Goal: Complete application form

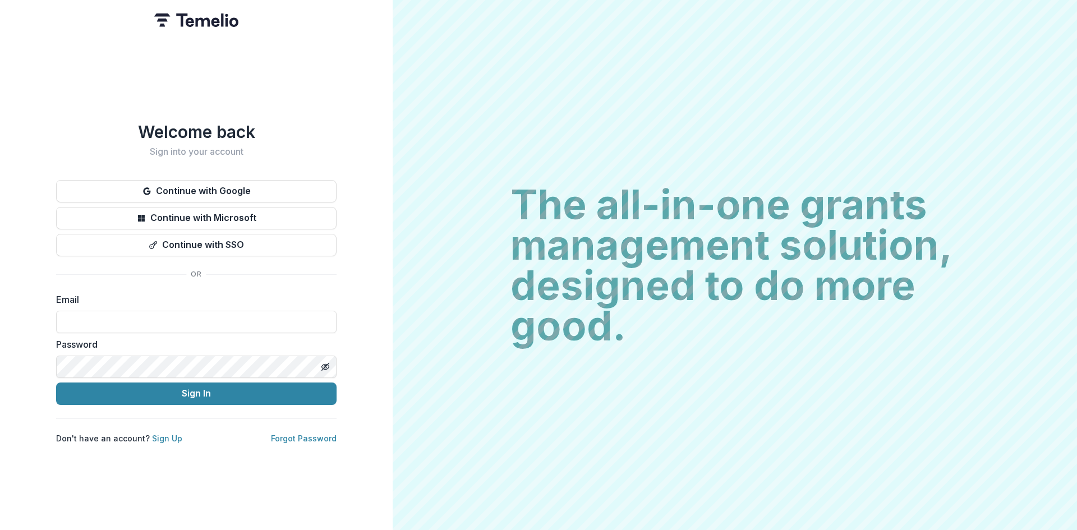
type input "**********"
click at [187, 389] on button "Sign In" at bounding box center [196, 394] width 281 height 22
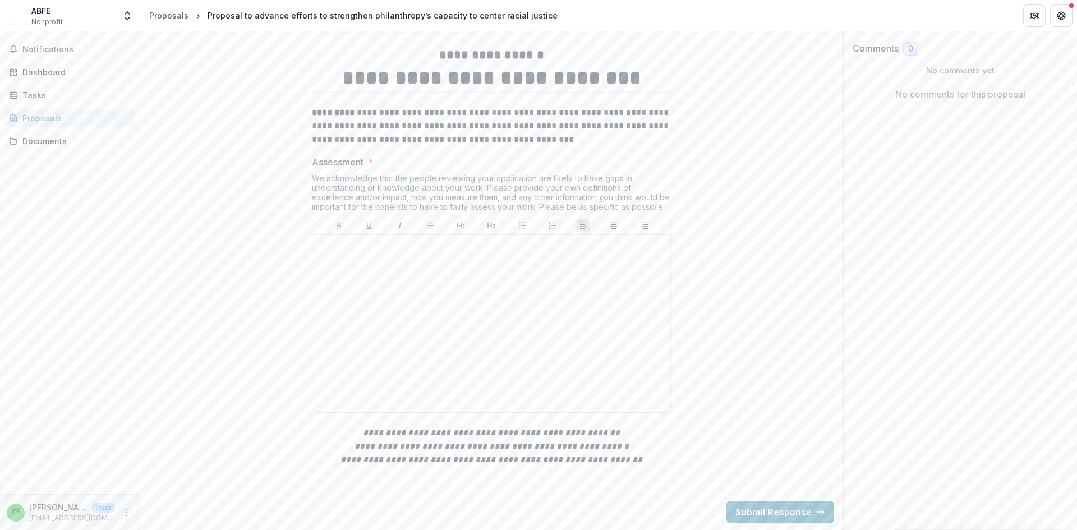
scroll to position [281, 0]
click at [383, 251] on p at bounding box center [491, 246] width 349 height 12
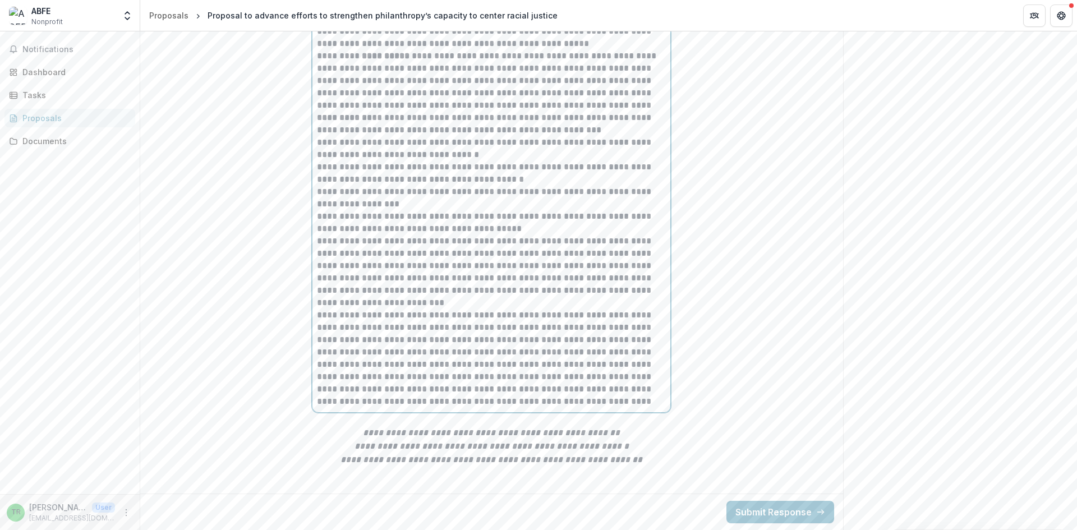
scroll to position [500, 0]
click at [774, 515] on button "Submit Response" at bounding box center [781, 512] width 108 height 22
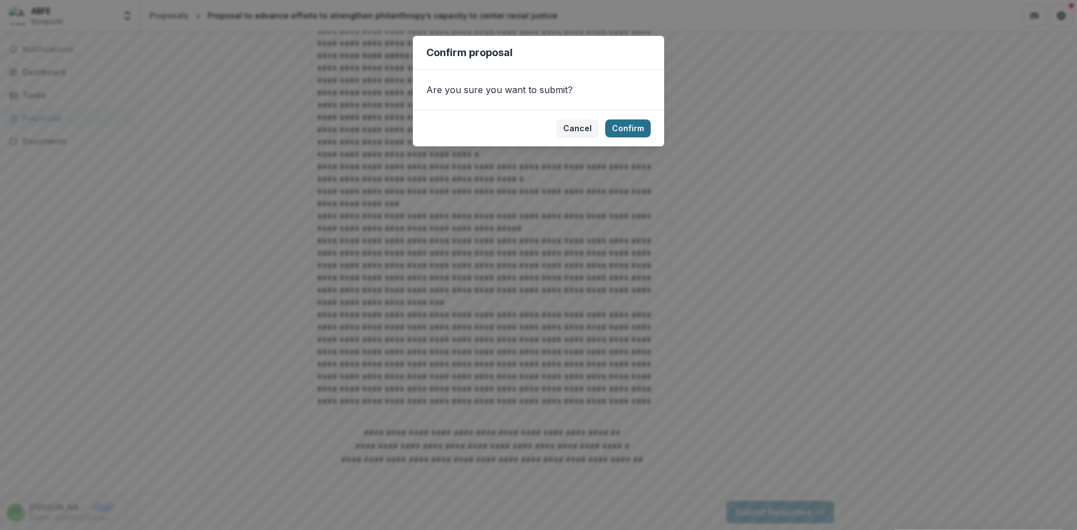
click at [634, 129] on button "Confirm" at bounding box center [627, 129] width 45 height 18
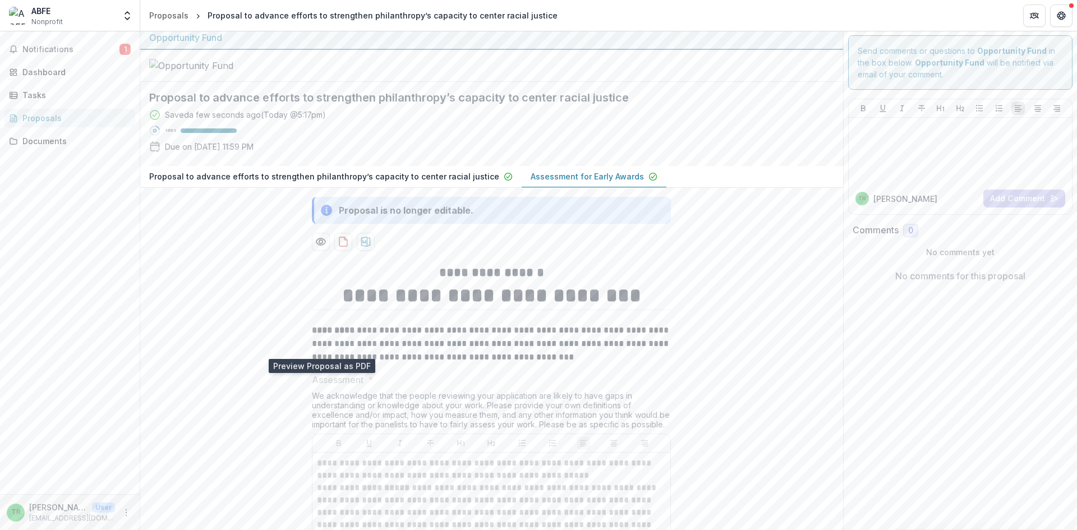
scroll to position [0, 0]
